Goal: Check status: Check status

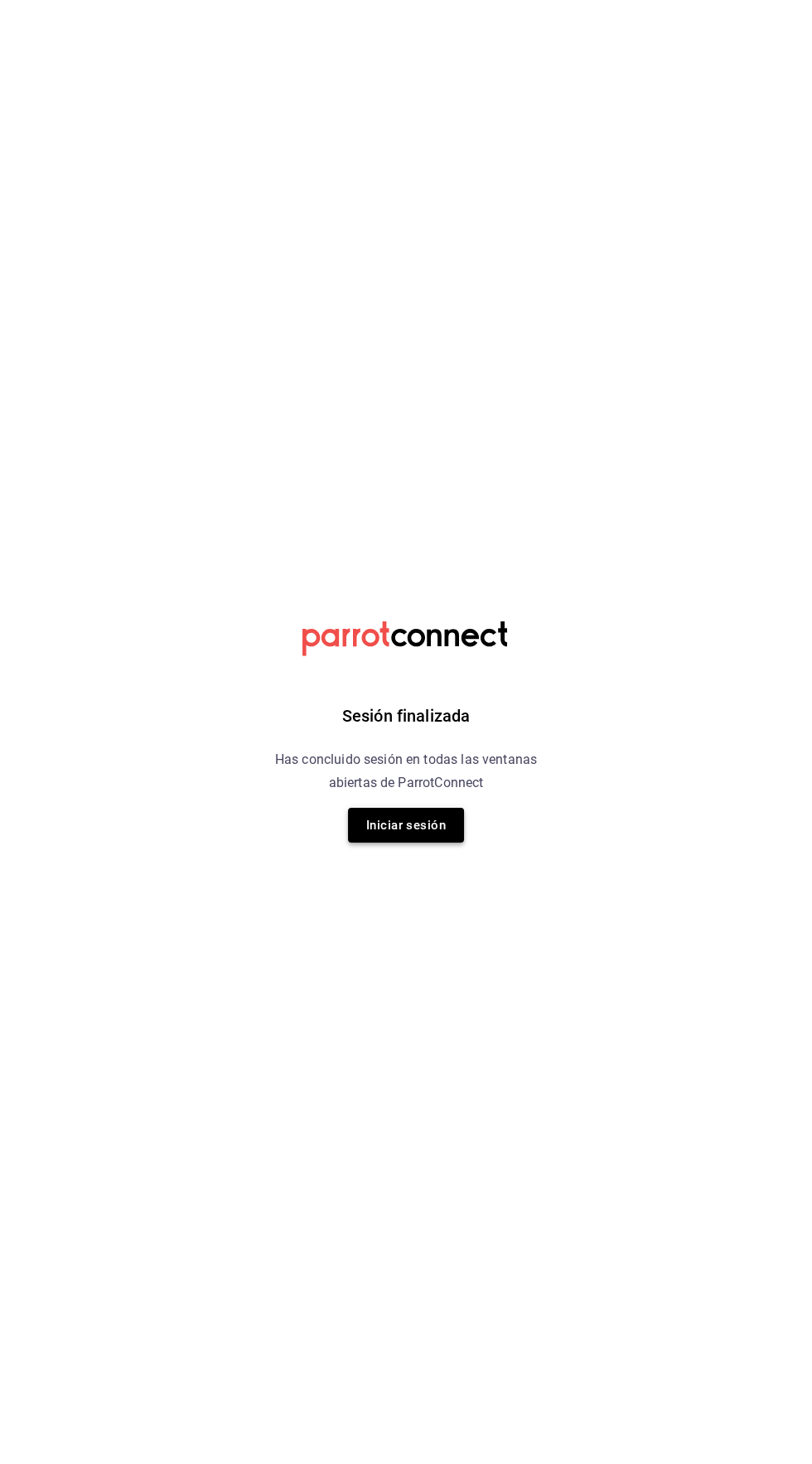
click at [432, 836] on button "Iniciar sesión" at bounding box center [406, 824] width 116 height 35
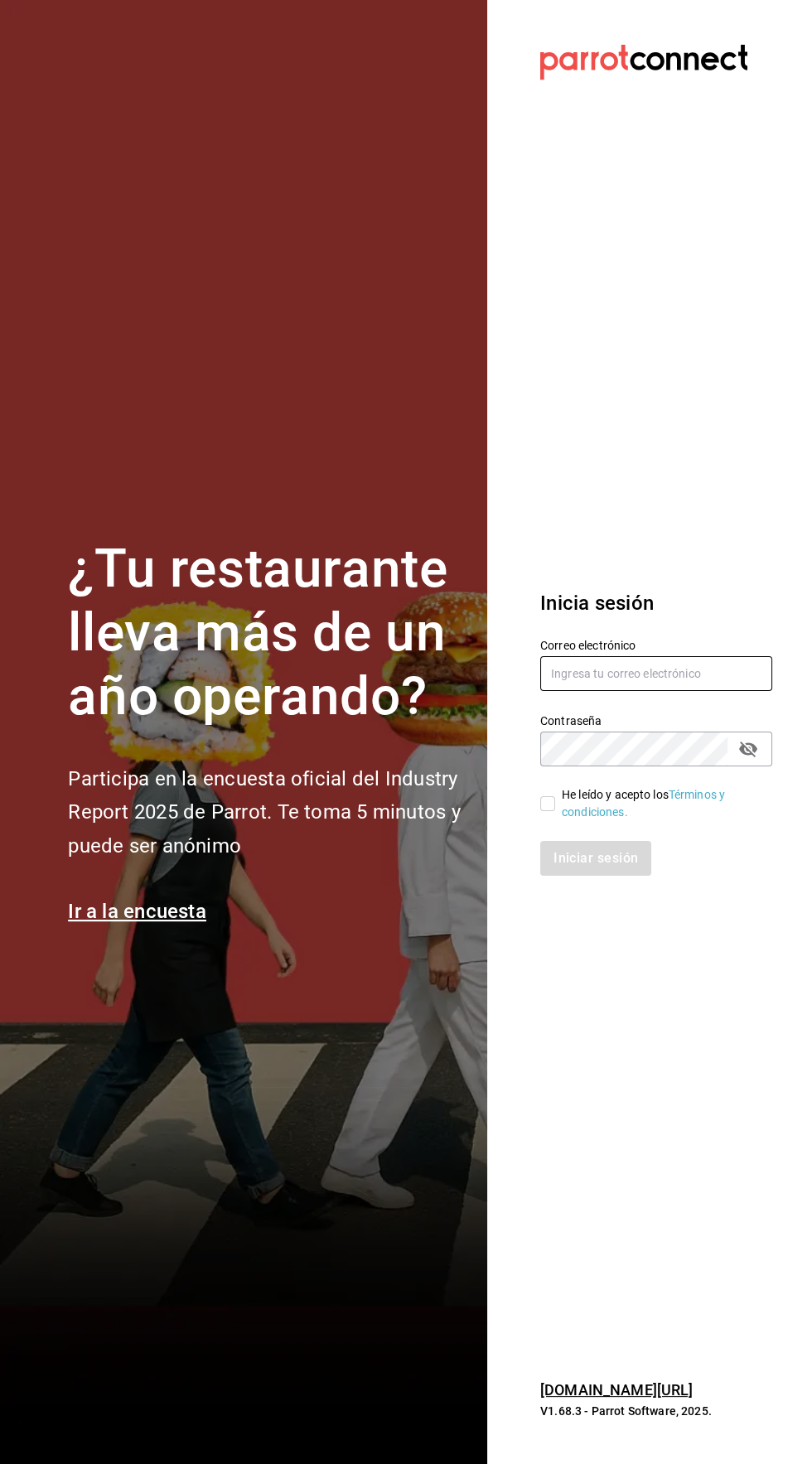
click at [639, 691] on input "text" at bounding box center [655, 673] width 232 height 35
type input "ricardojvalen@gmail.com"
click at [547, 811] on input "He leído y acepto los Términos y condiciones." at bounding box center [547, 804] width 15 height 15
checkbox input "true"
click at [597, 876] on button "Iniciar sesión" at bounding box center [596, 858] width 112 height 35
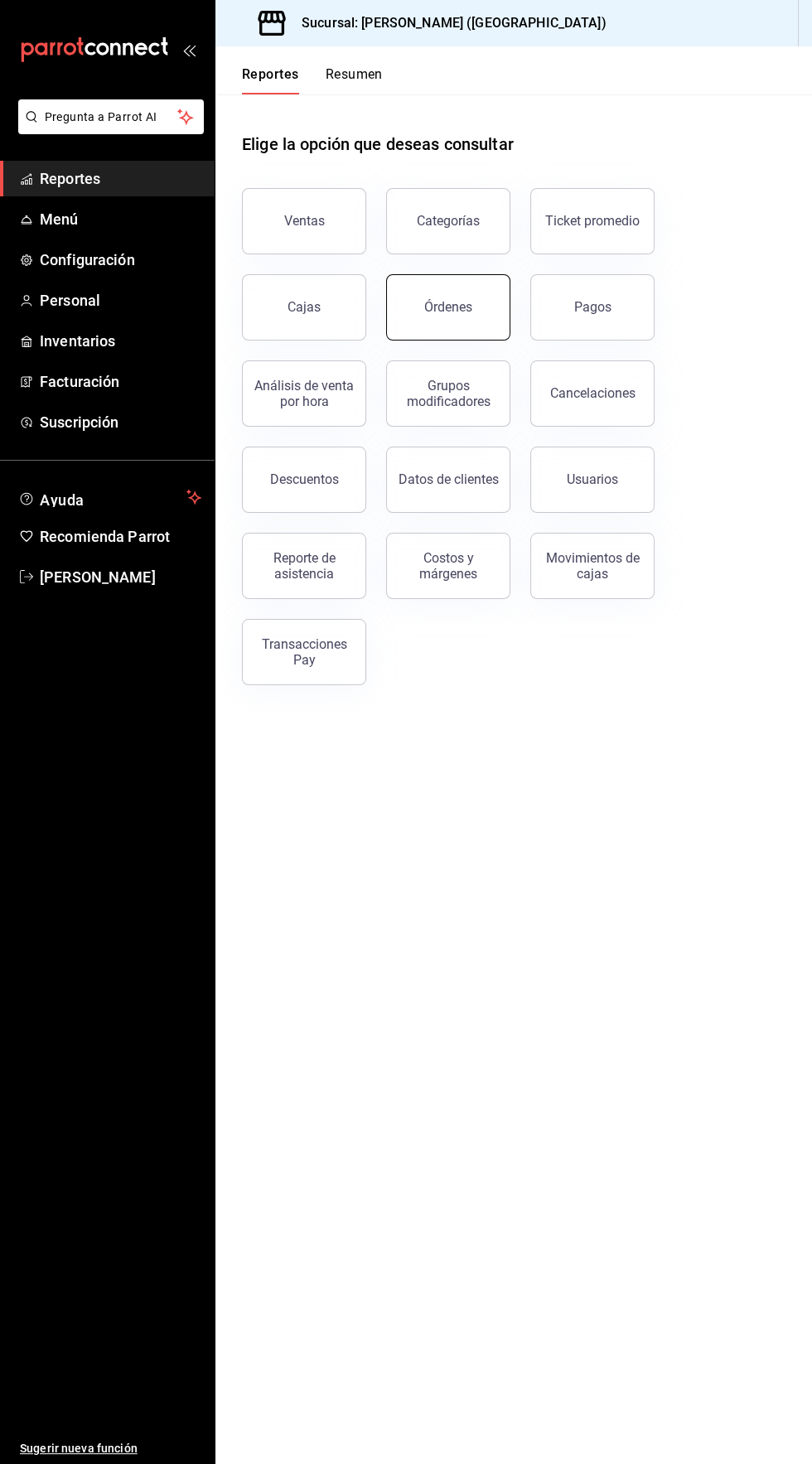
click at [449, 317] on button "Órdenes" at bounding box center [448, 307] width 124 height 66
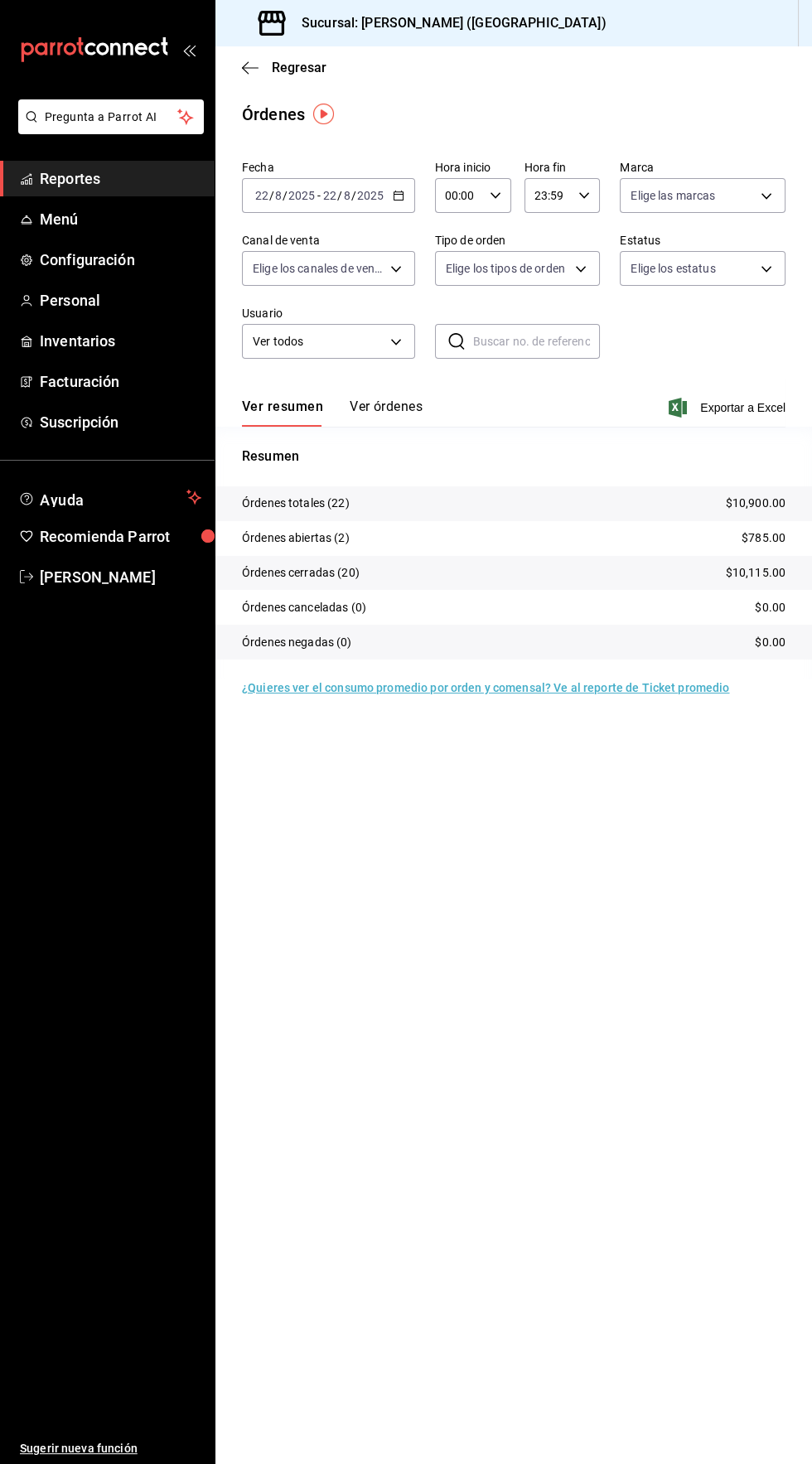
click at [492, 194] on icon "button" at bounding box center [495, 195] width 12 height 12
click at [447, 281] on span "04" at bounding box center [452, 276] width 12 height 13
type input "04:00"
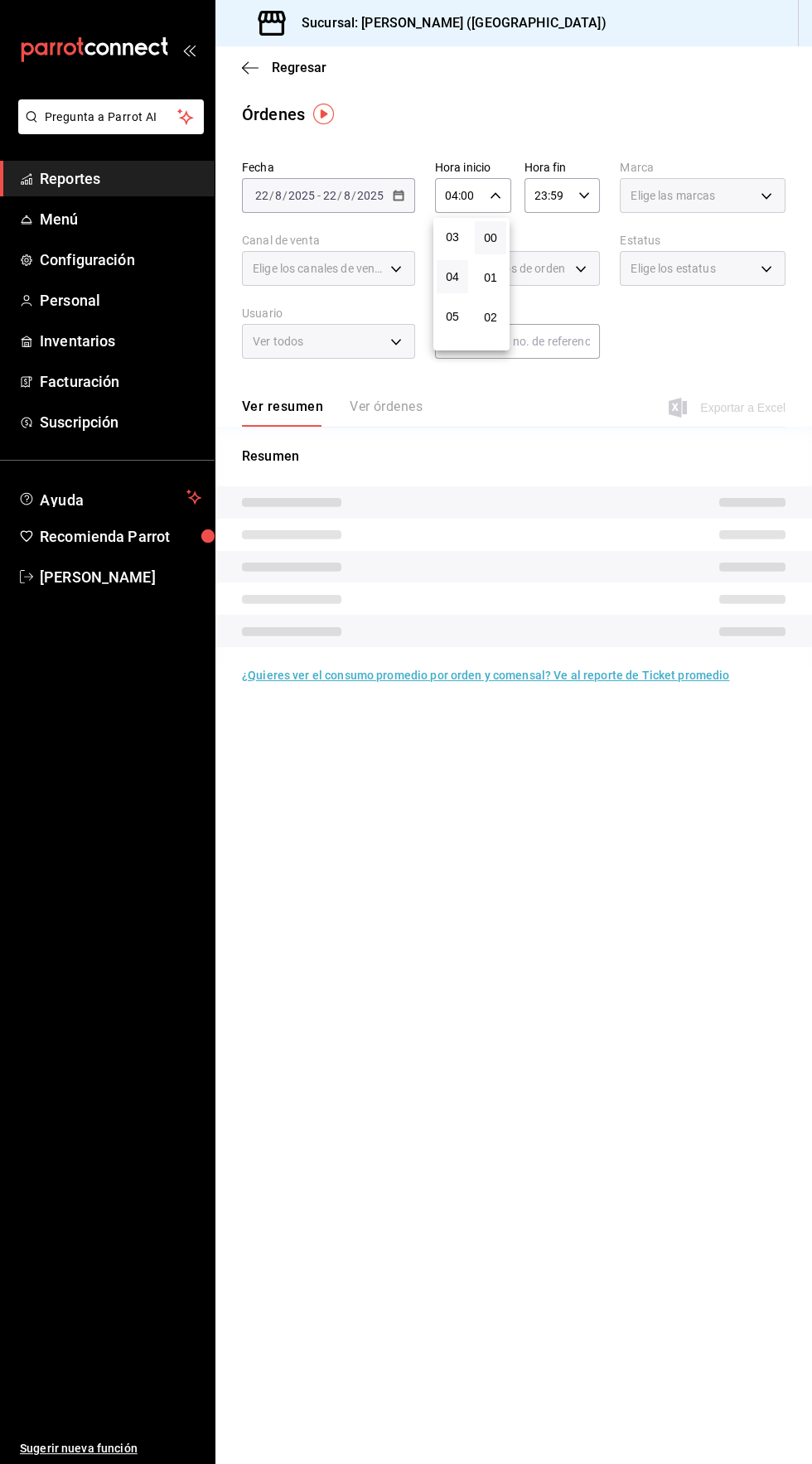
click at [660, 95] on div at bounding box center [406, 732] width 812 height 1464
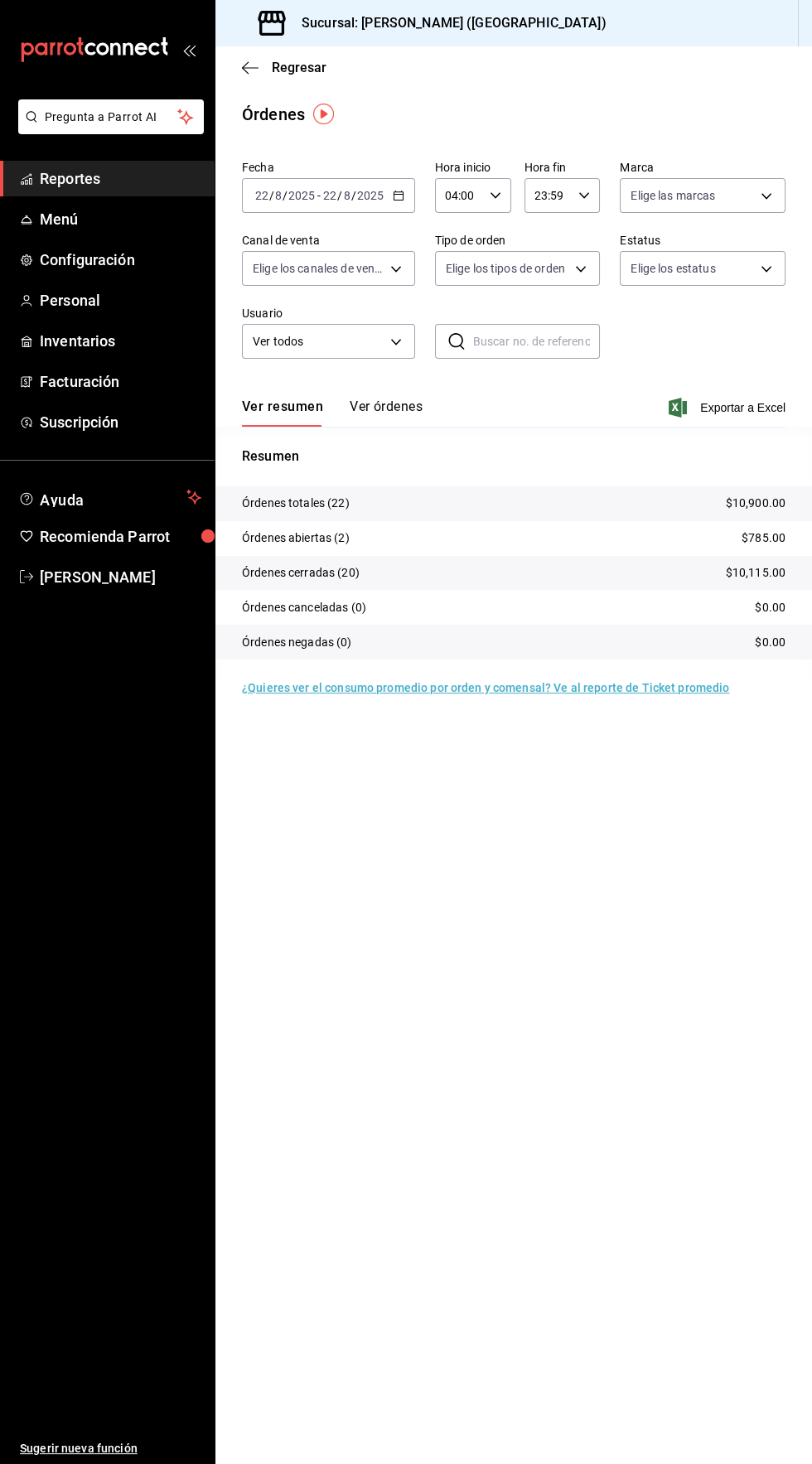
click at [81, 182] on span "Reportes" at bounding box center [120, 179] width 162 height 23
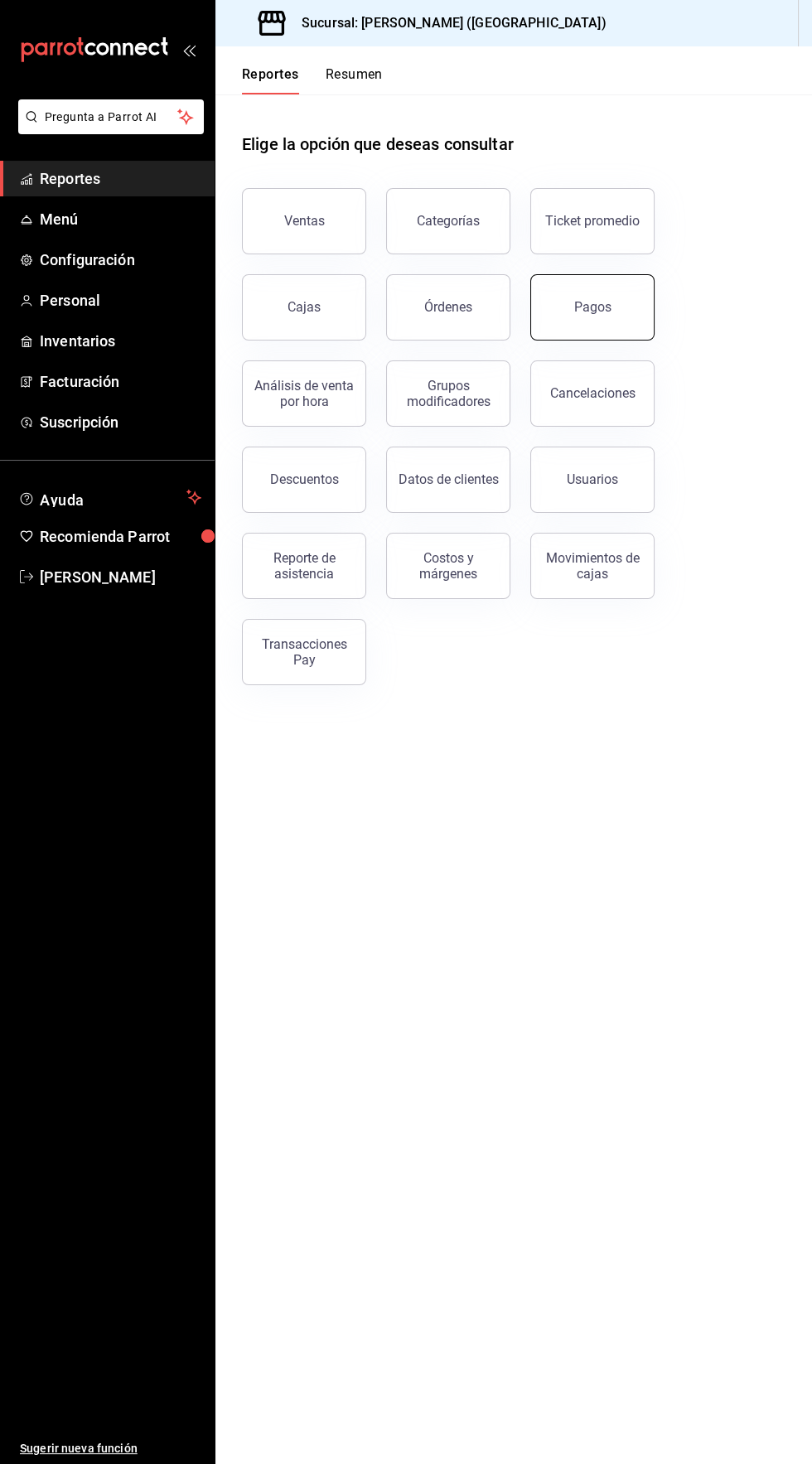
click at [602, 324] on button "Pagos" at bounding box center [592, 307] width 124 height 66
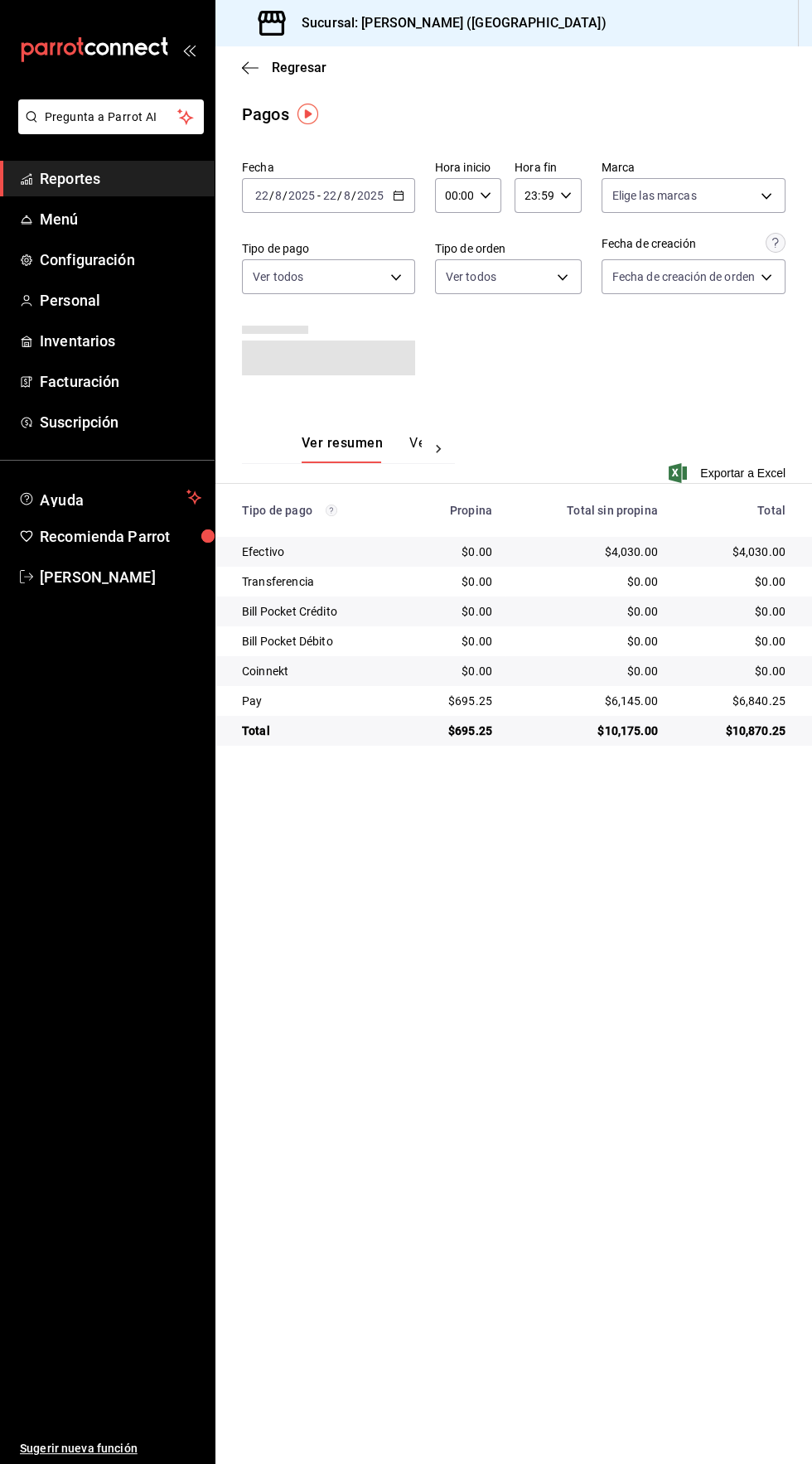
click at [486, 199] on icon "button" at bounding box center [485, 195] width 12 height 12
click at [449, 293] on span "04" at bounding box center [449, 291] width 7 height 13
type input "04:00"
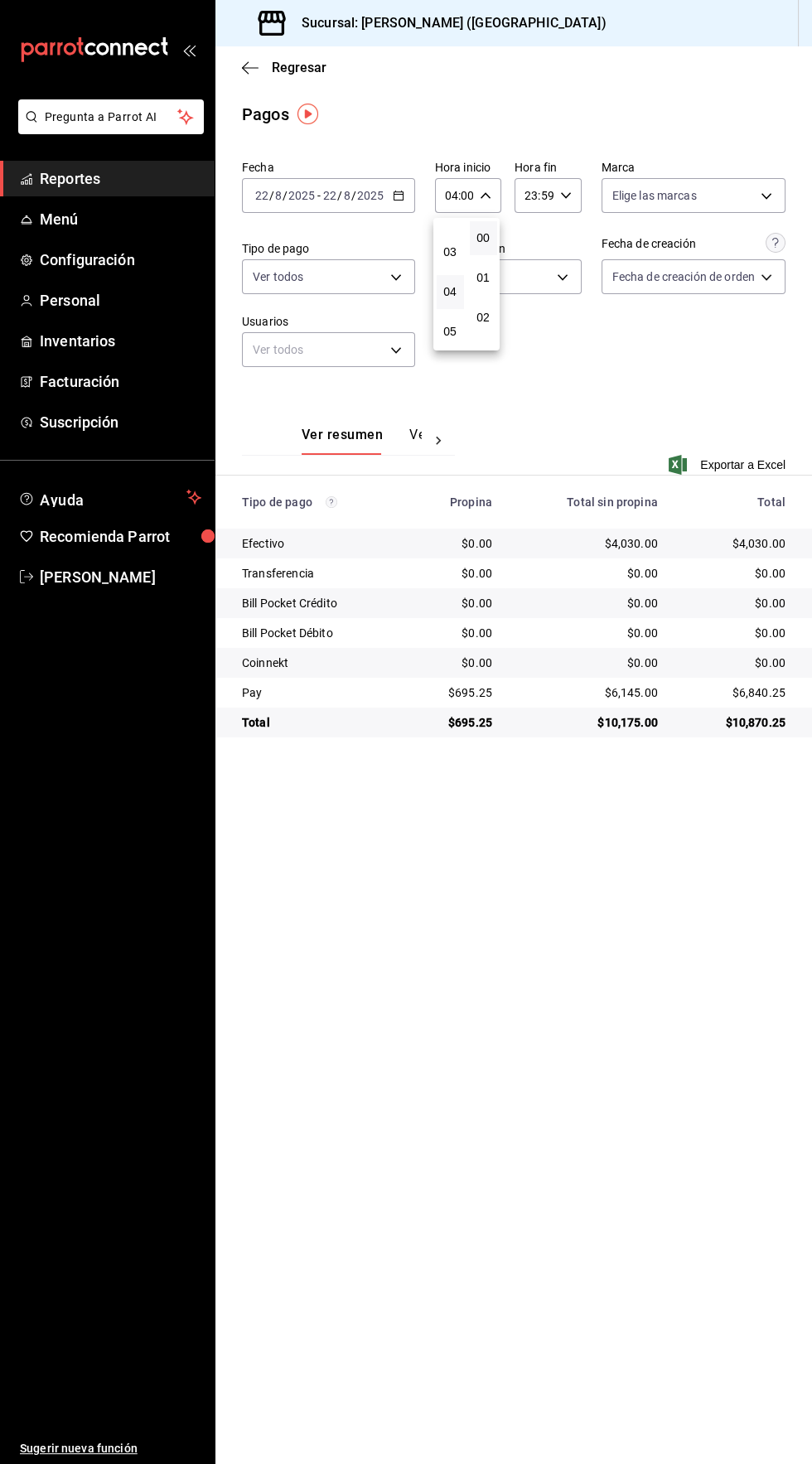
click at [70, 174] on div at bounding box center [406, 732] width 812 height 1464
click at [77, 180] on span "Reportes" at bounding box center [120, 179] width 162 height 23
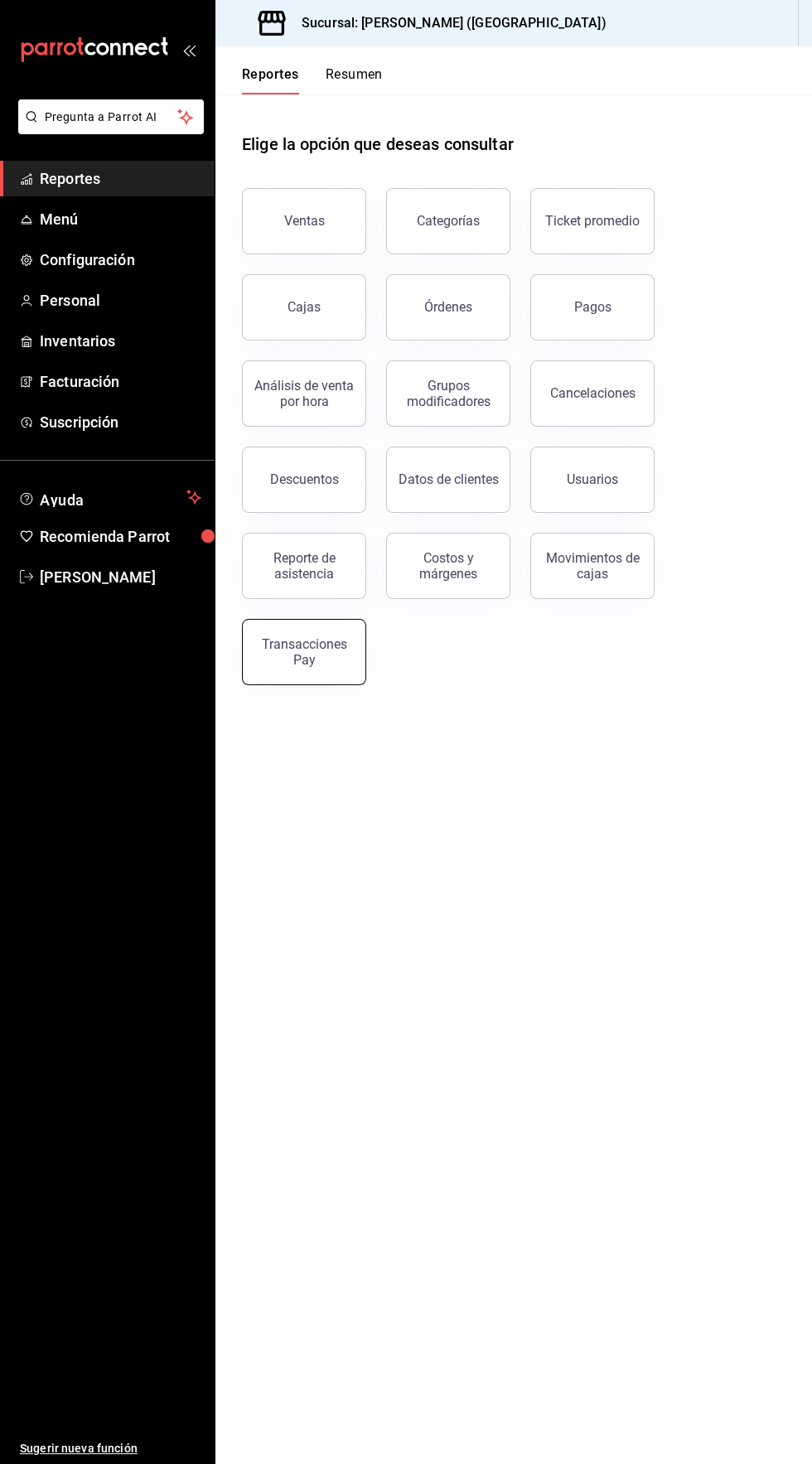
click at [314, 666] on button "Transacciones Pay" at bounding box center [304, 652] width 124 height 66
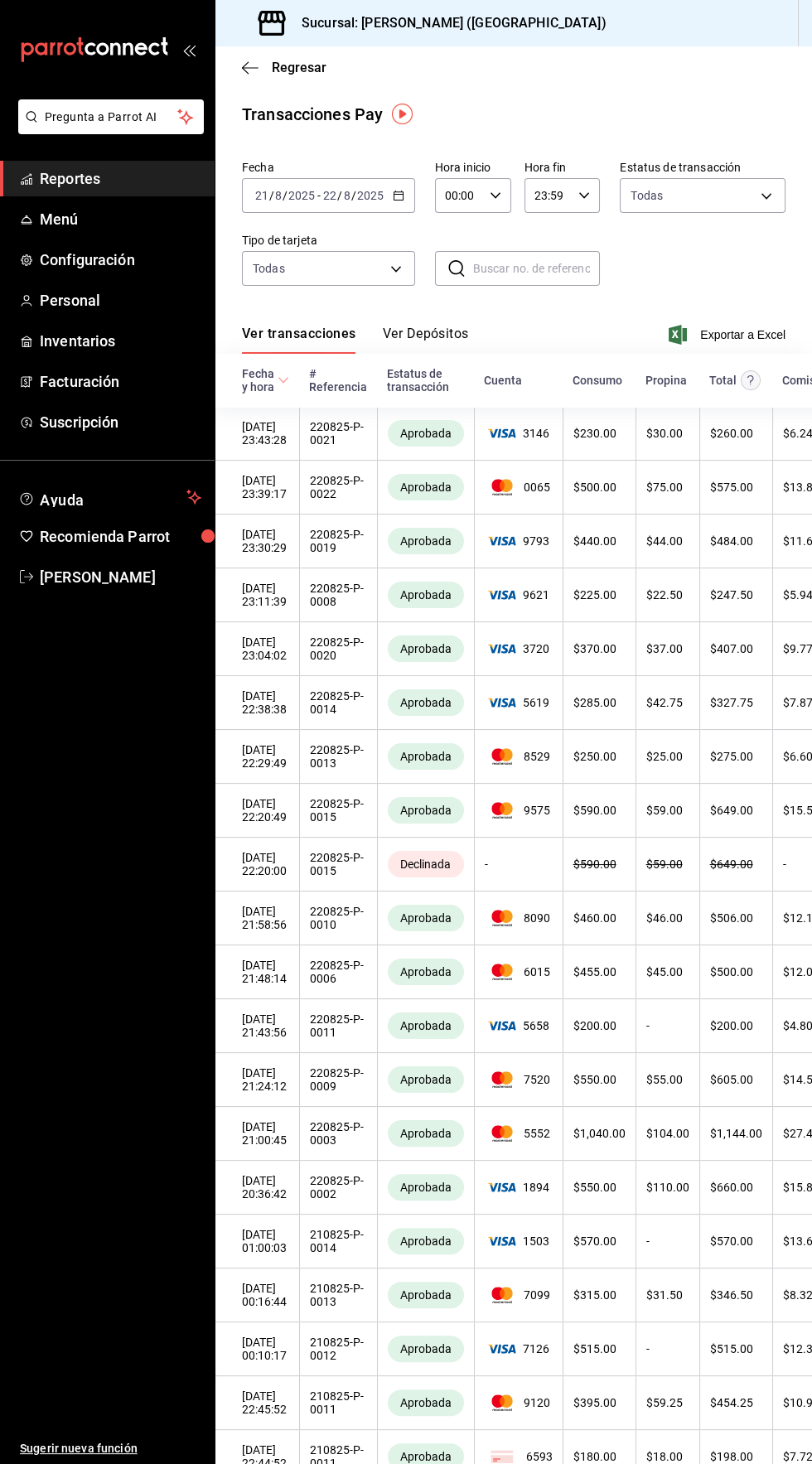
click at [441, 335] on button "Ver Depósitos" at bounding box center [425, 340] width 86 height 29
